Goal: Information Seeking & Learning: Learn about a topic

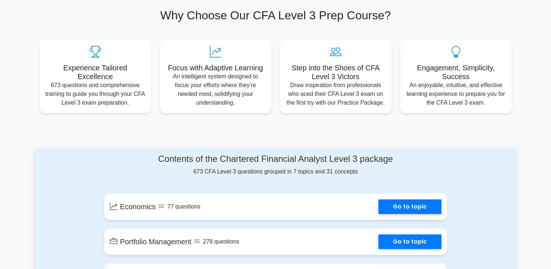
scroll to position [239, 0]
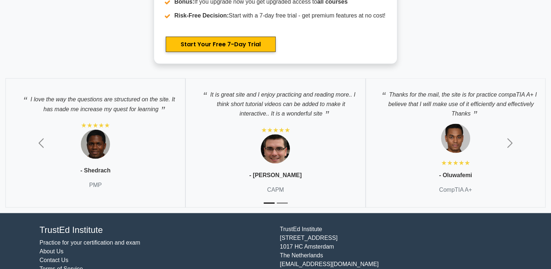
scroll to position [1441, 0]
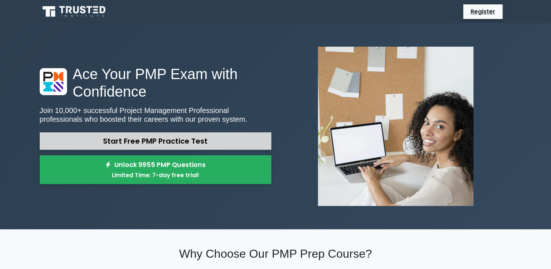
click at [175, 141] on link "Start Free PMP Practice Test" at bounding box center [155, 140] width 231 height 17
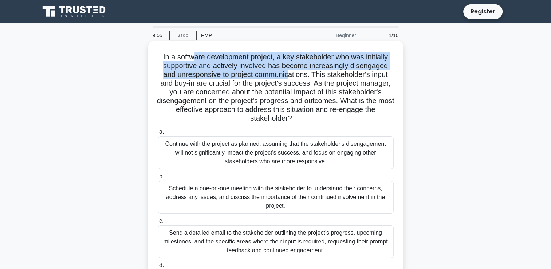
drag, startPoint x: 191, startPoint y: 61, endPoint x: 287, endPoint y: 76, distance: 97.3
click at [287, 76] on h5 "In a software development project, a key stakeholder who was initially supporti…" at bounding box center [275, 87] width 237 height 71
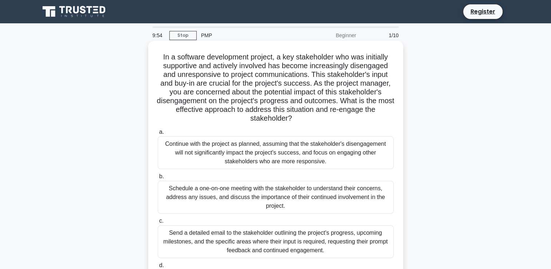
drag, startPoint x: 287, startPoint y: 76, endPoint x: 280, endPoint y: 119, distance: 43.4
click at [280, 119] on h5 "In a software development project, a key stakeholder who was initially supporti…" at bounding box center [275, 87] width 237 height 71
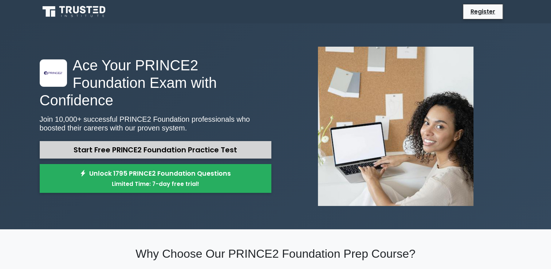
click at [175, 141] on link "Start Free PRINCE2 Foundation Practice Test" at bounding box center [155, 149] width 231 height 17
